Goal: Task Accomplishment & Management: Manage account settings

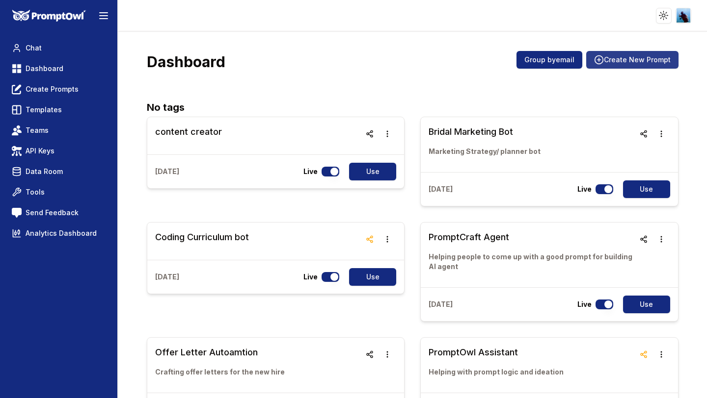
click at [618, 55] on button "Create New Prompt" at bounding box center [632, 60] width 92 height 18
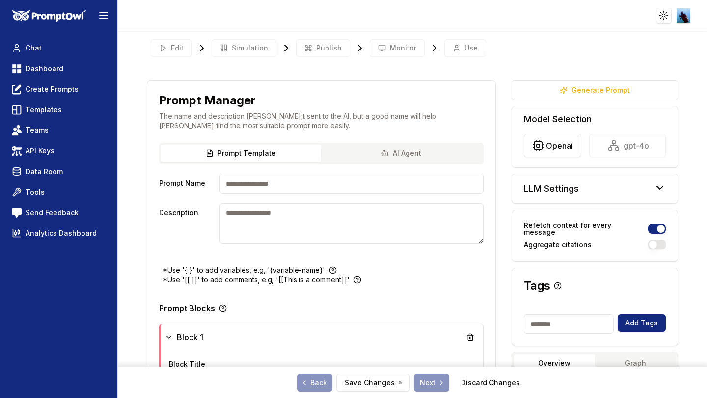
click at [270, 184] on input "Prompt Name" at bounding box center [350, 184] width 263 height 20
type input "**********"
click at [257, 211] on textarea "Description" at bounding box center [350, 224] width 263 height 40
type textarea "**********"
click at [174, 245] on div "**********" at bounding box center [321, 204] width 348 height 123
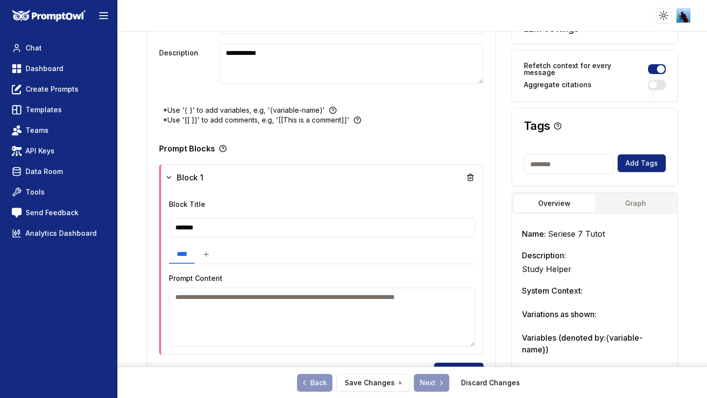
scroll to position [158, 0]
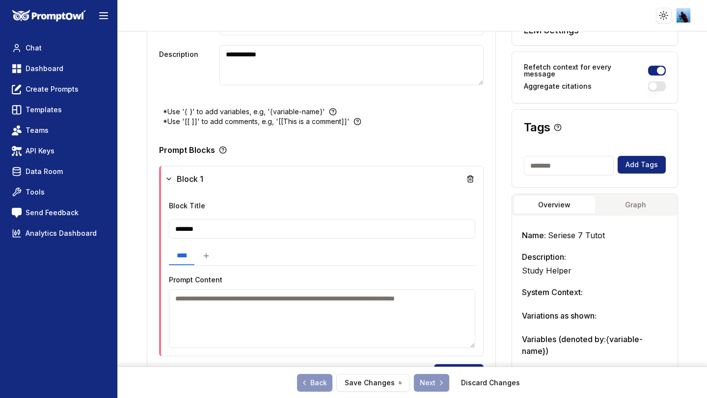
click at [186, 229] on input "*******" at bounding box center [322, 229] width 306 height 20
click at [193, 229] on input "*******" at bounding box center [323, 229] width 304 height 20
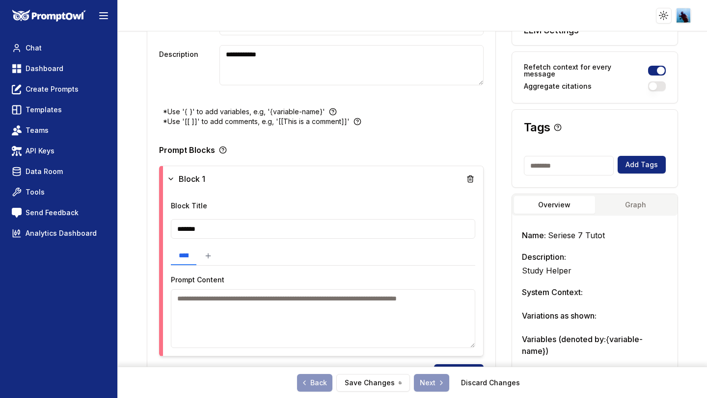
click at [193, 229] on input "*******" at bounding box center [323, 229] width 304 height 20
click at [83, 171] on link "Data Room" at bounding box center [59, 172] width 102 height 18
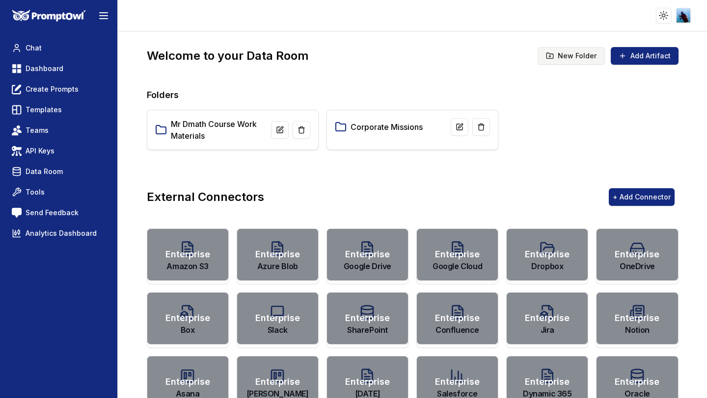
click at [551, 56] on icon at bounding box center [550, 56] width 2 height 0
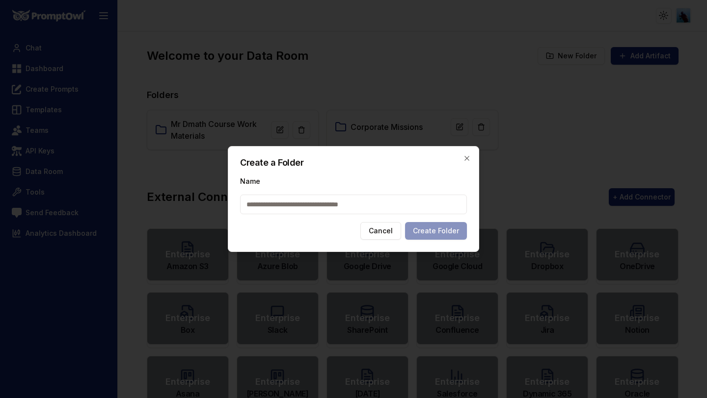
click at [336, 202] on input "Name" at bounding box center [353, 205] width 227 height 20
type input "*"
type input "**********"
click at [439, 232] on button "Create Folder" at bounding box center [436, 231] width 62 height 18
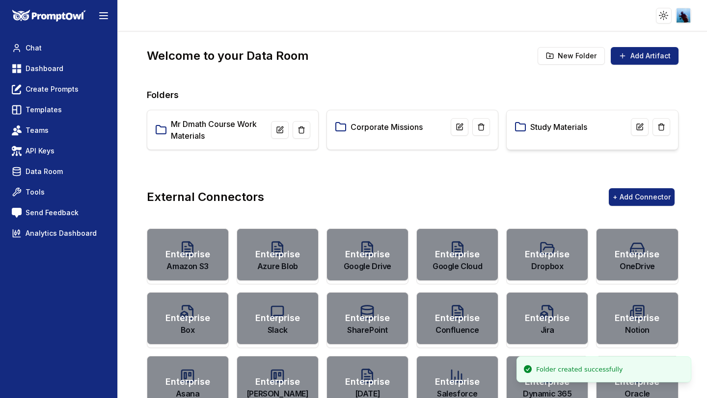
click at [532, 131] on link "Study Materials" at bounding box center [558, 127] width 57 height 12
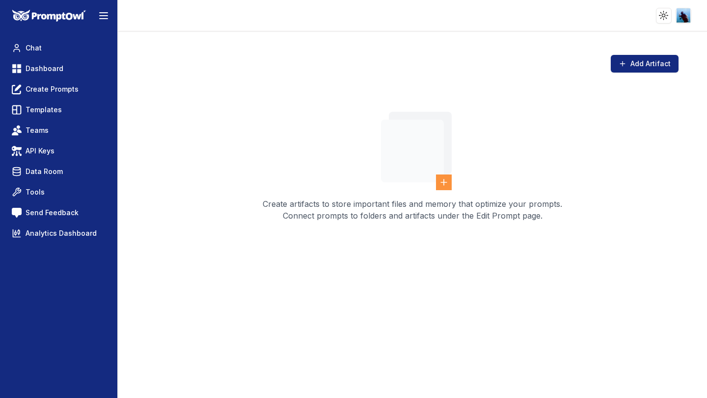
click at [442, 180] on icon at bounding box center [444, 183] width 10 height 10
click at [440, 182] on icon at bounding box center [444, 183] width 10 height 10
click at [445, 183] on icon at bounding box center [444, 183] width 6 height 0
click at [623, 62] on icon at bounding box center [622, 64] width 8 height 8
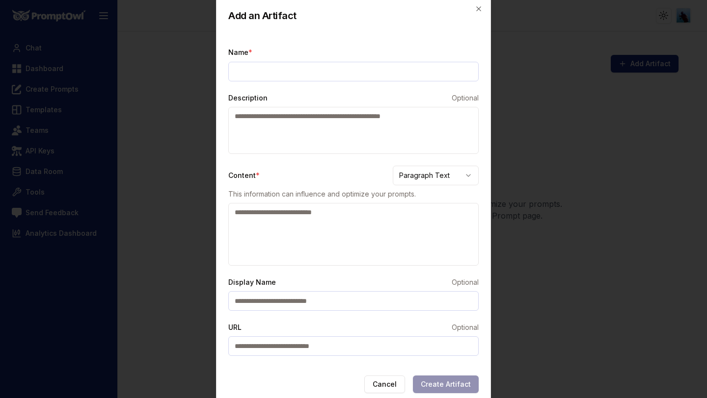
click at [426, 72] on input "Name *" at bounding box center [353, 72] width 250 height 20
type input "*"
type input "**********"
click at [387, 117] on textarea "Description" at bounding box center [353, 130] width 250 height 47
click at [247, 217] on textarea "Content *" at bounding box center [353, 234] width 250 height 63
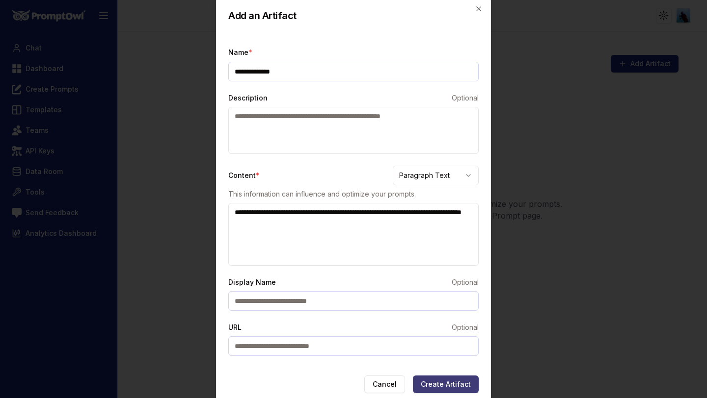
type textarea "**********"
click at [446, 387] on button "Create Artifact" at bounding box center [446, 385] width 66 height 18
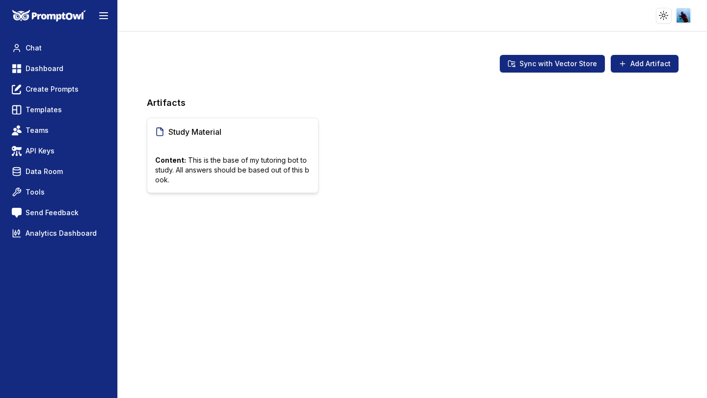
click at [258, 173] on p "Content: This is the base of my tutoring bot to study. All answers should be ba…" at bounding box center [232, 170] width 155 height 29
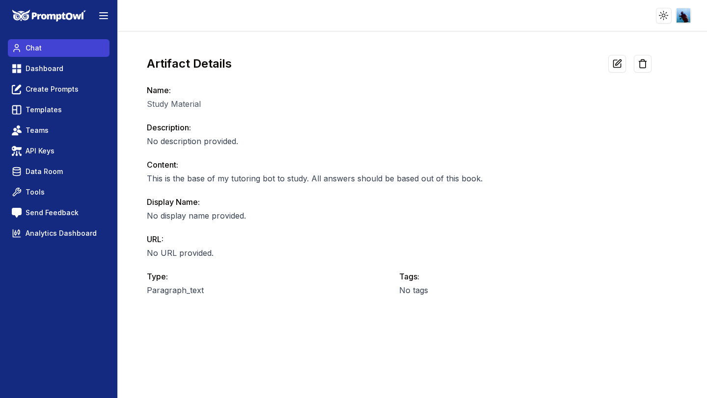
click at [48, 47] on link "Chat" at bounding box center [59, 48] width 102 height 18
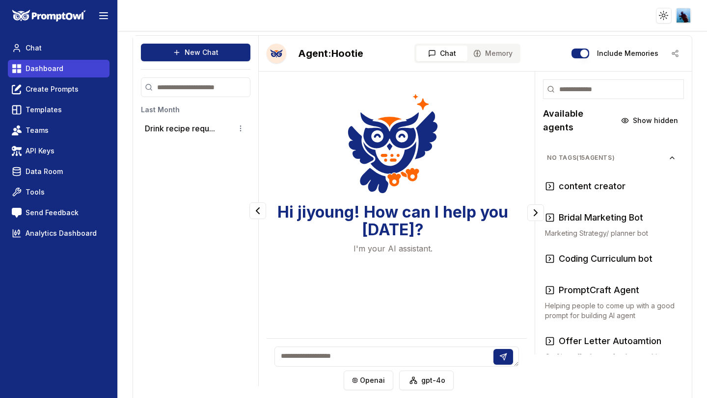
click at [45, 73] on span "Dashboard" at bounding box center [45, 69] width 38 height 10
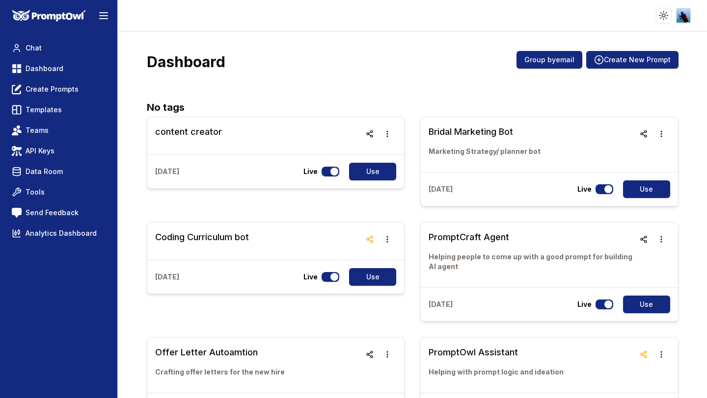
click at [602, 60] on circle at bounding box center [598, 60] width 8 height 8
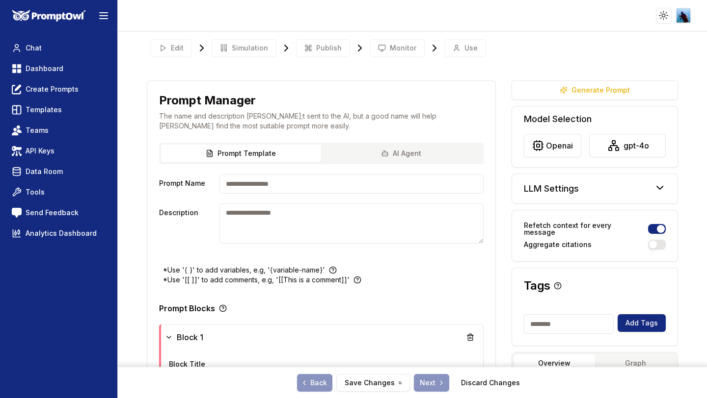
click at [230, 189] on input "Prompt Name" at bounding box center [350, 184] width 263 height 20
type input "*********"
click at [267, 232] on textarea "Description" at bounding box center [350, 224] width 263 height 40
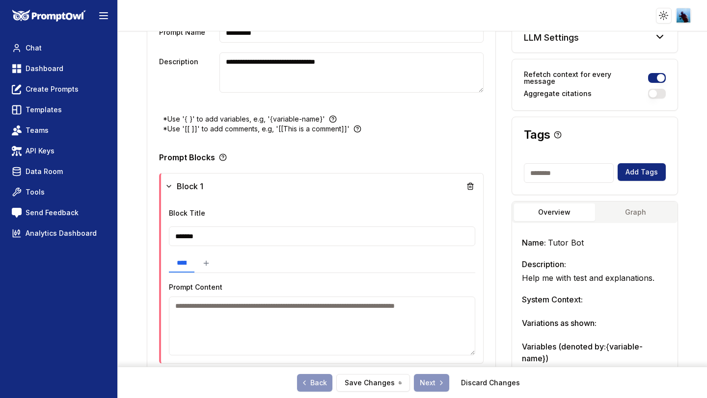
scroll to position [153, 0]
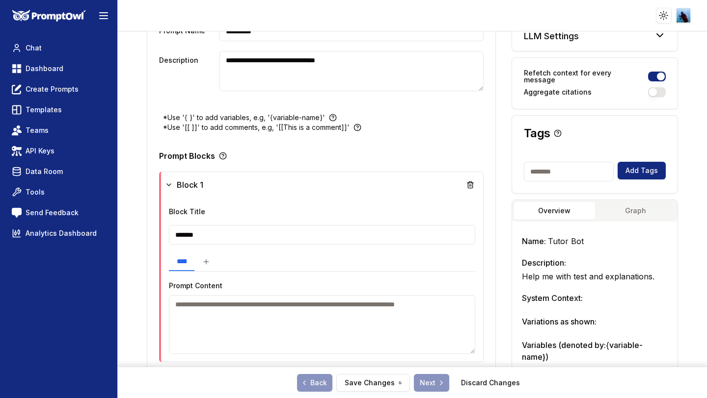
type textarea "**********"
click at [218, 234] on input "*******" at bounding box center [322, 235] width 306 height 20
click at [218, 234] on input "*******" at bounding box center [323, 235] width 304 height 20
type input "****"
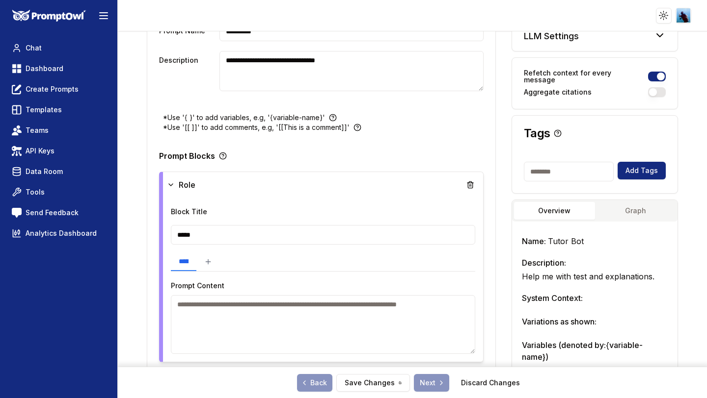
click at [194, 309] on textarea at bounding box center [323, 324] width 304 height 59
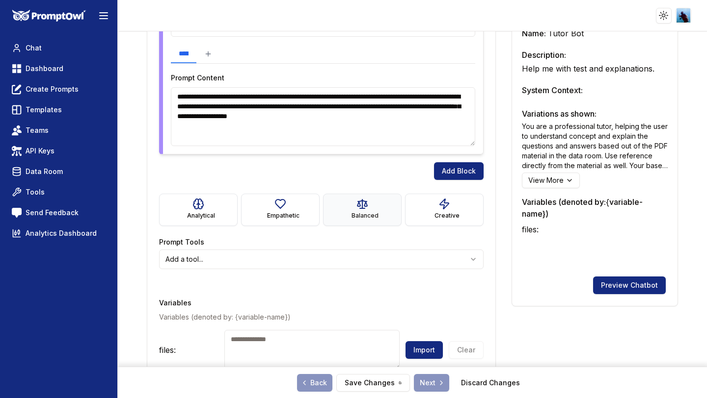
scroll to position [360, 0]
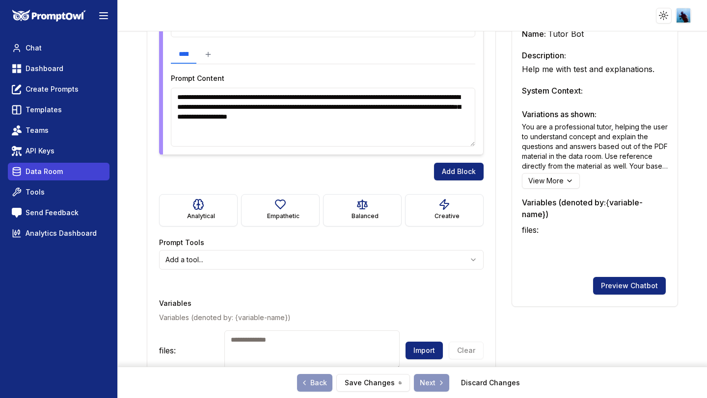
type textarea "**********"
click at [39, 173] on span "Data Room" at bounding box center [44, 172] width 37 height 10
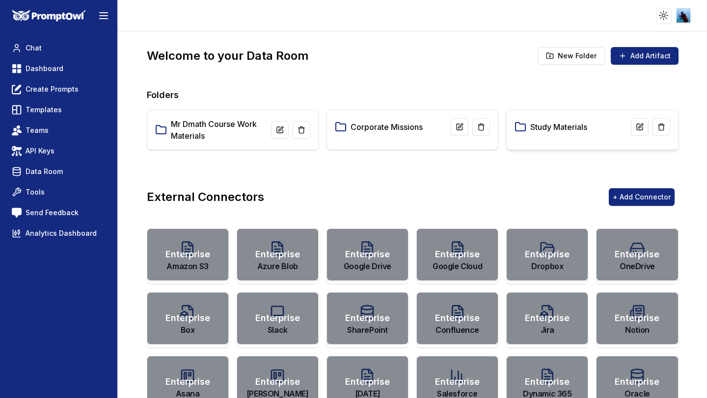
click at [549, 125] on link "Study Materials" at bounding box center [558, 127] width 57 height 12
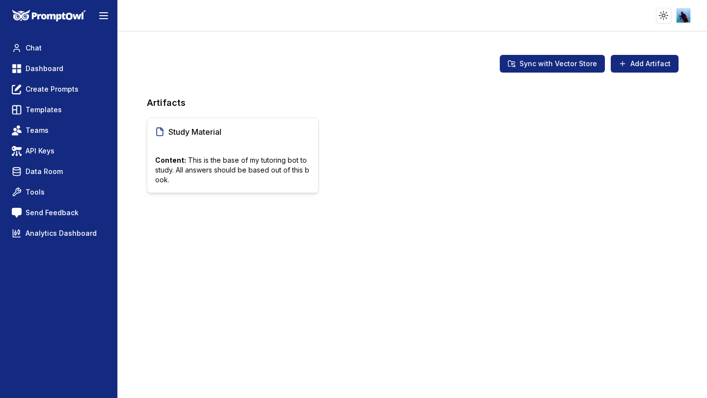
click at [243, 173] on p "Content: This is the base of my tutoring bot to study. All answers should be ba…" at bounding box center [232, 170] width 155 height 29
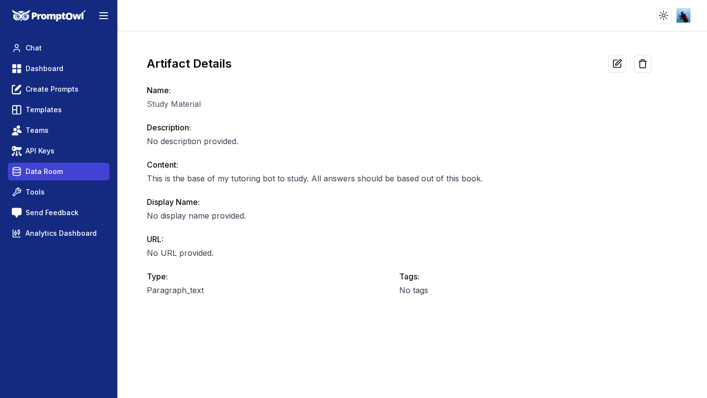
click at [39, 172] on span "Data Room" at bounding box center [44, 172] width 37 height 10
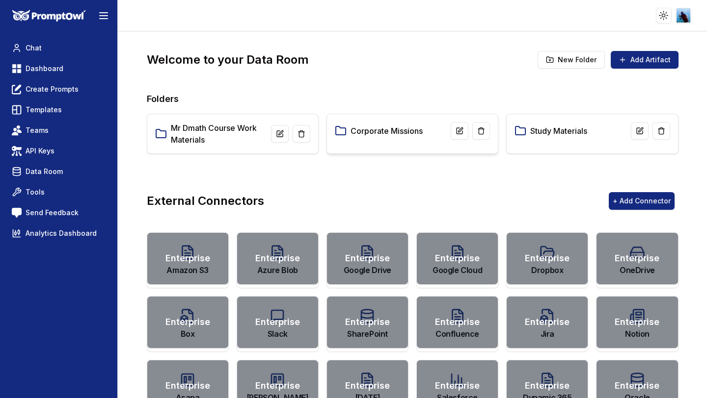
click at [388, 130] on link "Corporate Missions" at bounding box center [386, 131] width 72 height 12
click at [181, 145] on link "Mr Dmath Course Work Materials" at bounding box center [221, 134] width 100 height 24
click at [542, 135] on link "Study Materials" at bounding box center [558, 131] width 57 height 12
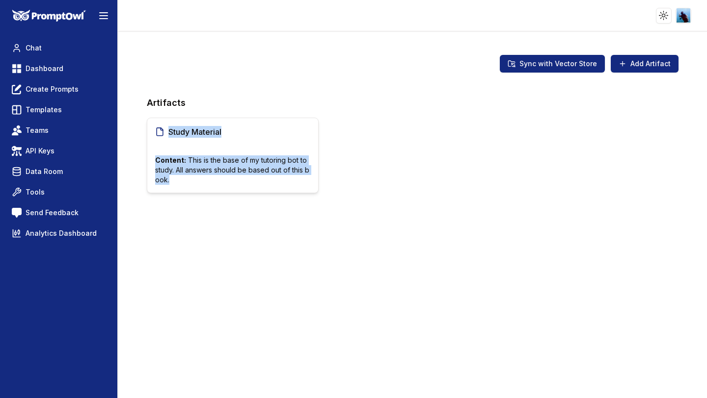
click at [187, 167] on p "Content: This is the base of my tutoring bot to study. All answers should be ba…" at bounding box center [232, 170] width 155 height 29
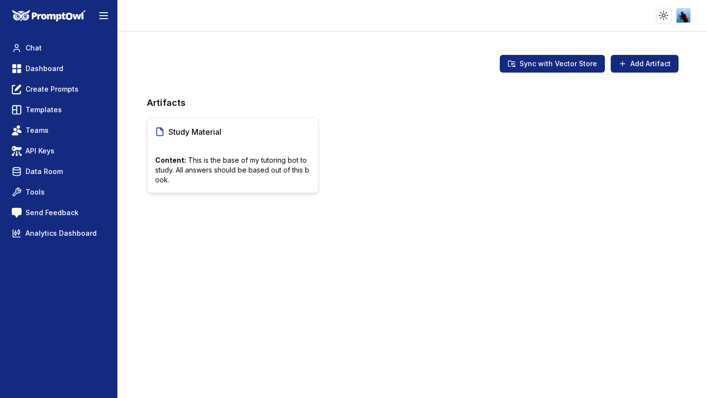
click at [268, 147] on p at bounding box center [232, 147] width 155 height 10
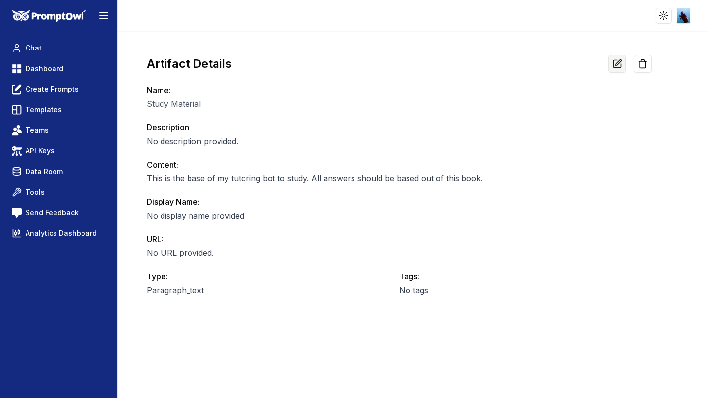
click at [619, 65] on icon at bounding box center [617, 64] width 10 height 10
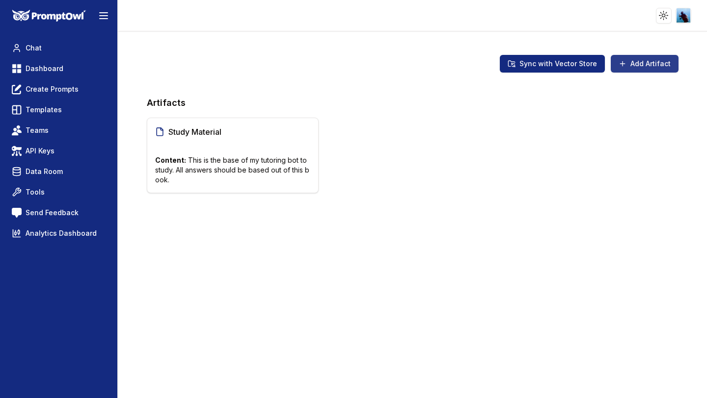
click at [627, 64] on button "Add Artifact" at bounding box center [644, 64] width 68 height 18
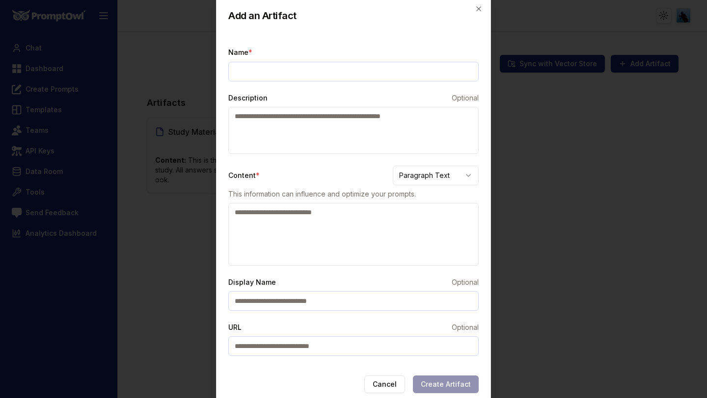
click at [513, 79] on div at bounding box center [353, 199] width 707 height 398
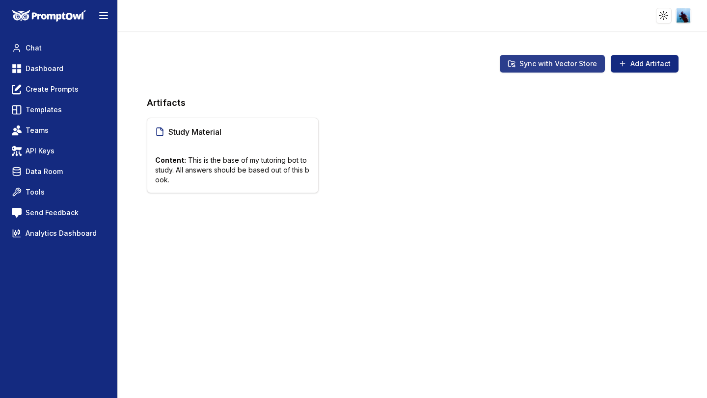
click at [541, 58] on button "Sync with Vector Store" at bounding box center [552, 64] width 105 height 18
click at [268, 158] on p "Content: This is the base of my tutoring bot to study. All answers should be ba…" at bounding box center [232, 170] width 155 height 29
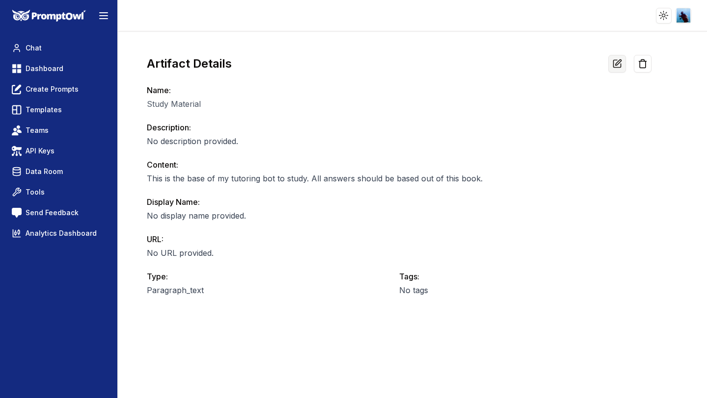
click at [616, 67] on icon at bounding box center [616, 63] width 7 height 7
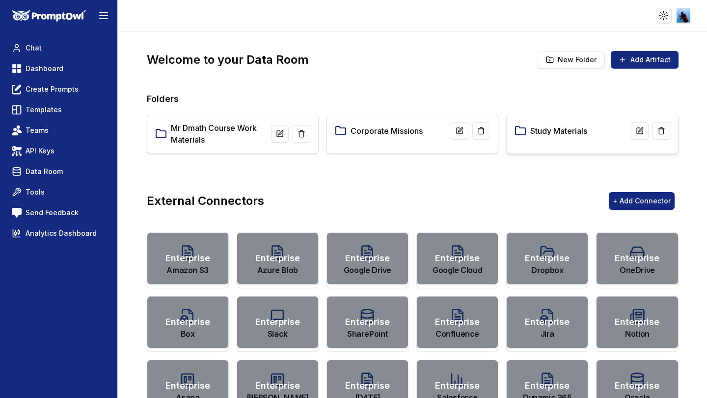
click at [536, 130] on link "Study Materials" at bounding box center [558, 131] width 57 height 12
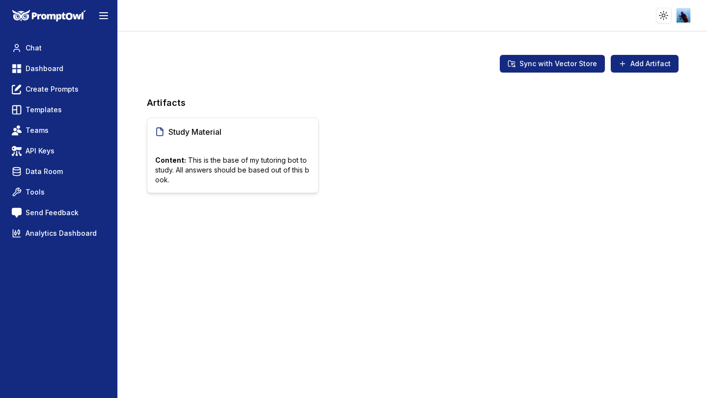
click at [191, 168] on p "Content: This is the base of my tutoring bot to study. All answers should be ba…" at bounding box center [232, 170] width 155 height 29
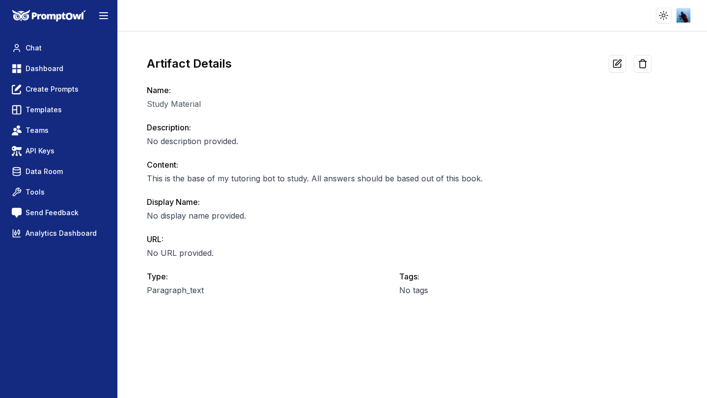
click at [180, 138] on p "No description provided." at bounding box center [399, 141] width 505 height 12
click at [364, 143] on p "No description provided." at bounding box center [399, 141] width 505 height 12
click at [197, 61] on h2 "Artifact Details" at bounding box center [189, 64] width 85 height 16
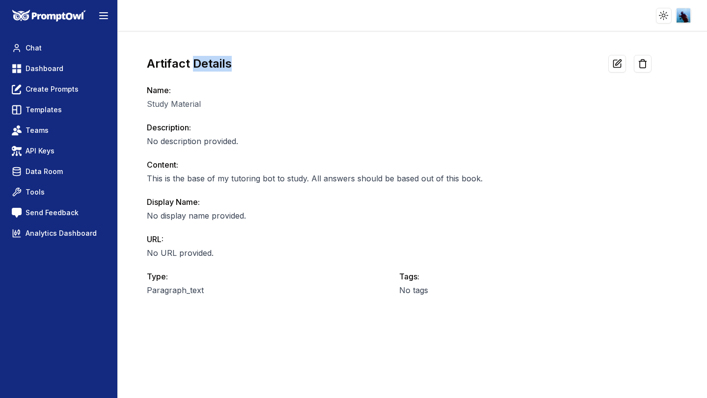
click at [197, 61] on h2 "Artifact Details" at bounding box center [189, 64] width 85 height 16
click at [54, 70] on span "Dashboard" at bounding box center [45, 69] width 38 height 10
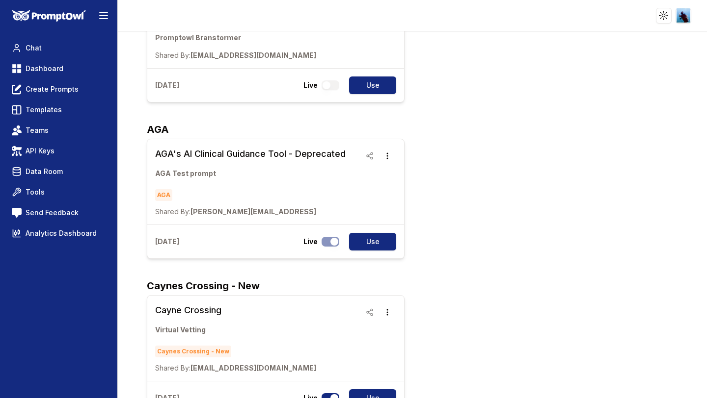
scroll to position [893, 0]
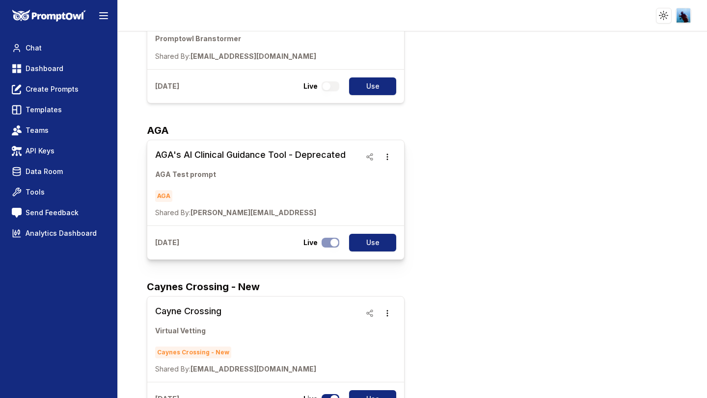
click at [266, 155] on h3 "AGA's AI Clinical Guidance Tool - Deprecated" at bounding box center [250, 155] width 190 height 14
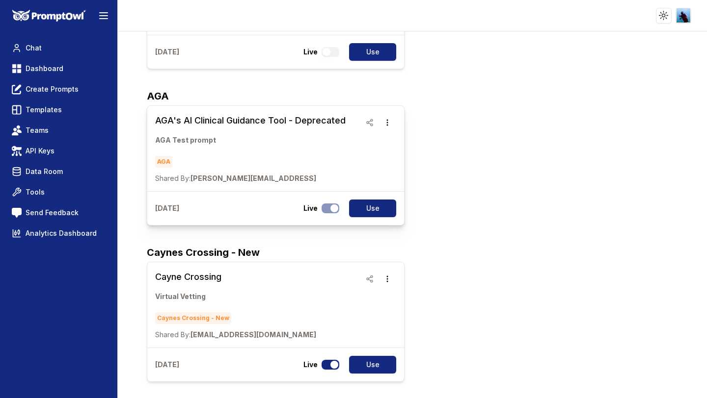
scroll to position [932, 0]
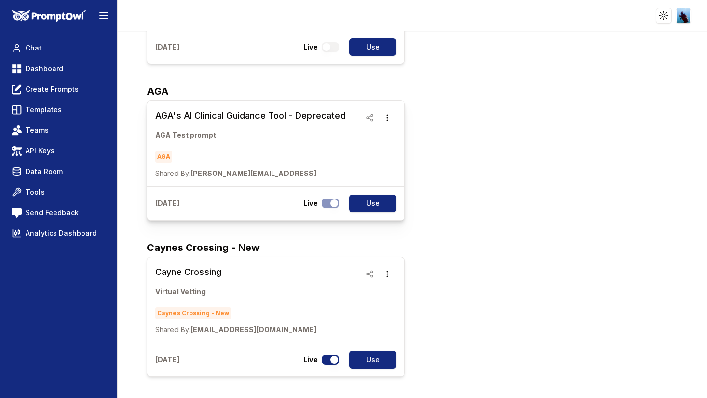
click at [225, 126] on link "AGA's AI Clinical Guidance Tool - Deprecated AGA Test prompt AGA Shared By: smr…" at bounding box center [250, 144] width 190 height 70
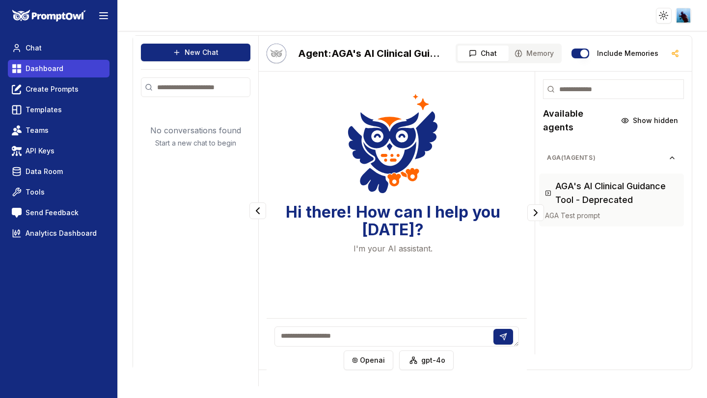
click at [54, 75] on link "Dashboard" at bounding box center [59, 69] width 102 height 18
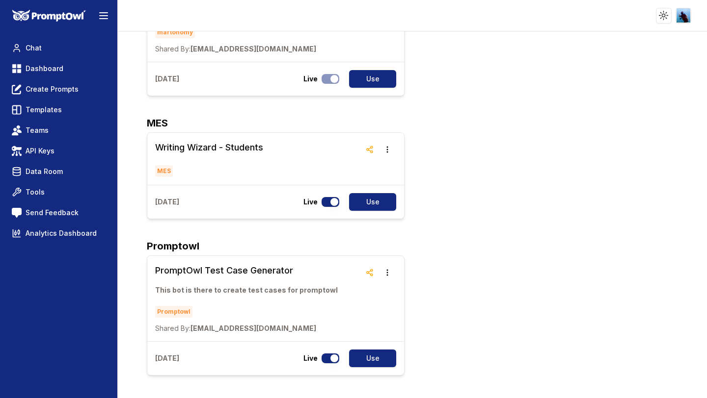
scroll to position [3297, 0]
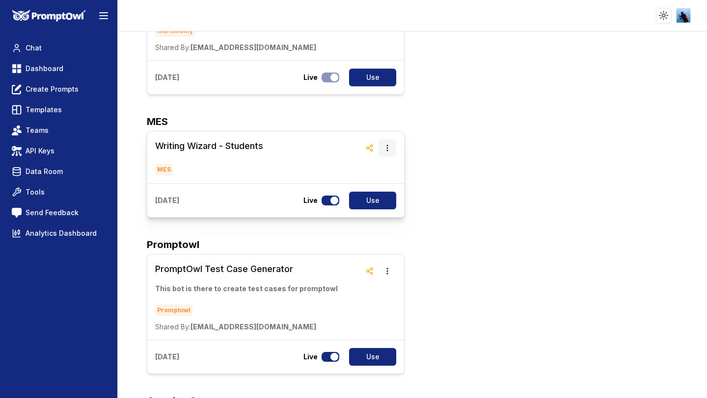
click at [388, 144] on icon "button" at bounding box center [387, 148] width 8 height 8
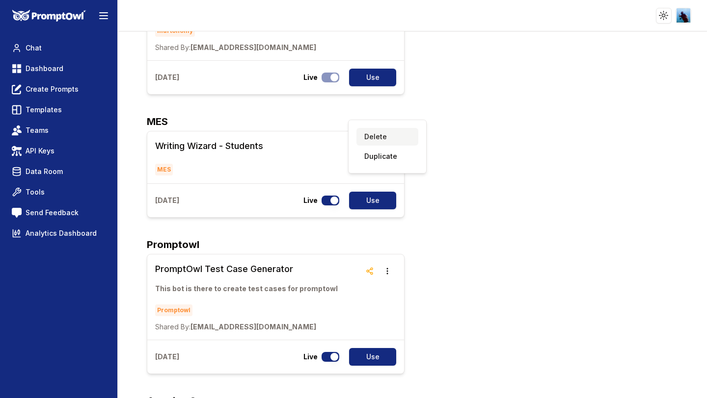
click at [381, 135] on button "Delete" at bounding box center [387, 137] width 62 height 18
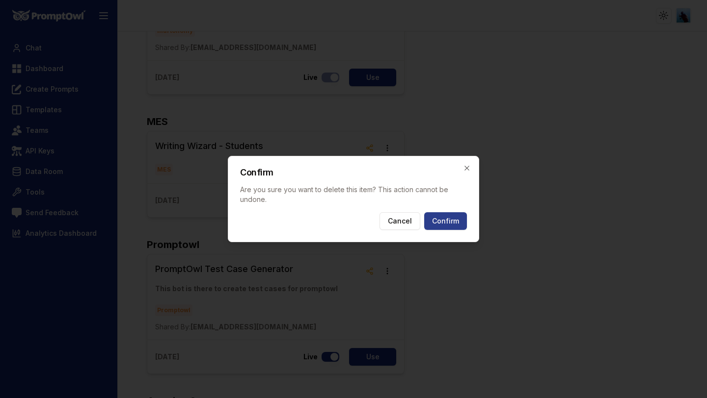
click at [451, 217] on button "Confirm" at bounding box center [445, 221] width 43 height 18
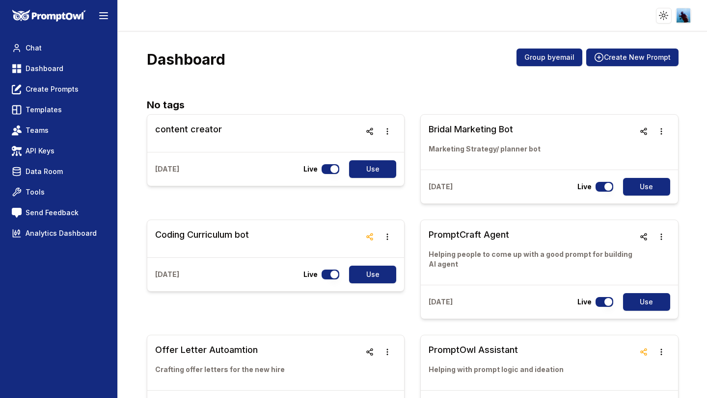
scroll to position [0, 0]
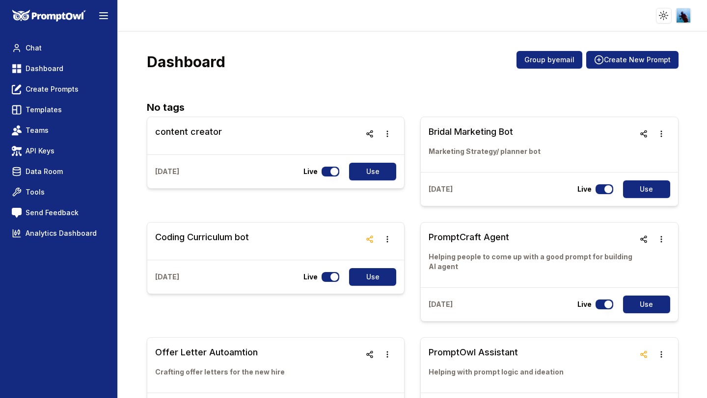
click at [682, 16] on html "Toggle theme Toggle user menu Chat Dashboard Create Prompts Templates Teams API…" at bounding box center [353, 199] width 707 height 398
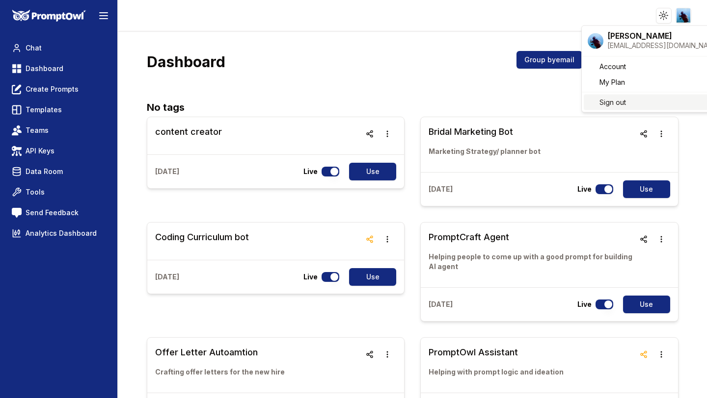
click at [646, 105] on div "Sign out" at bounding box center [653, 103] width 141 height 16
